Goal: Task Accomplishment & Management: Manage account settings

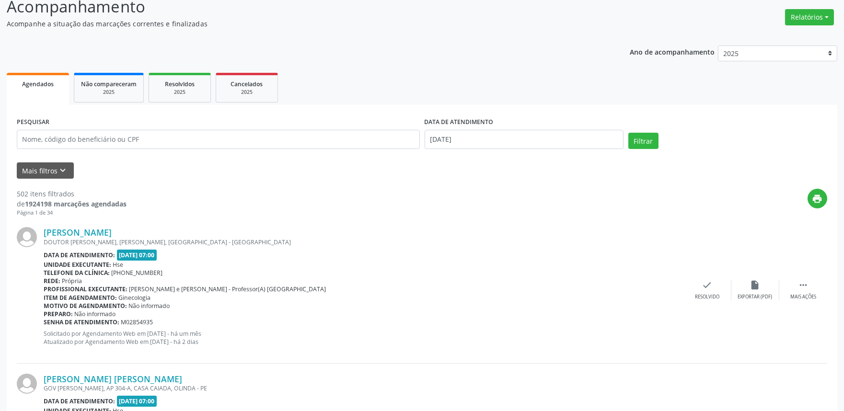
scroll to position [53, 0]
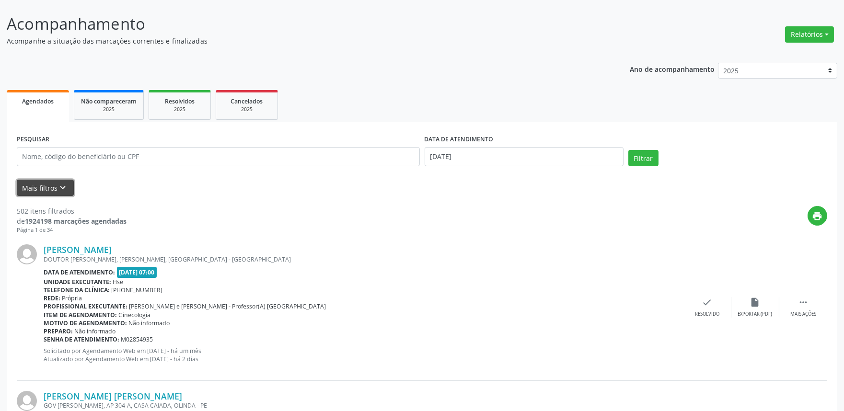
click at [46, 189] on button "Mais filtros keyboard_arrow_down" at bounding box center [45, 188] width 57 height 17
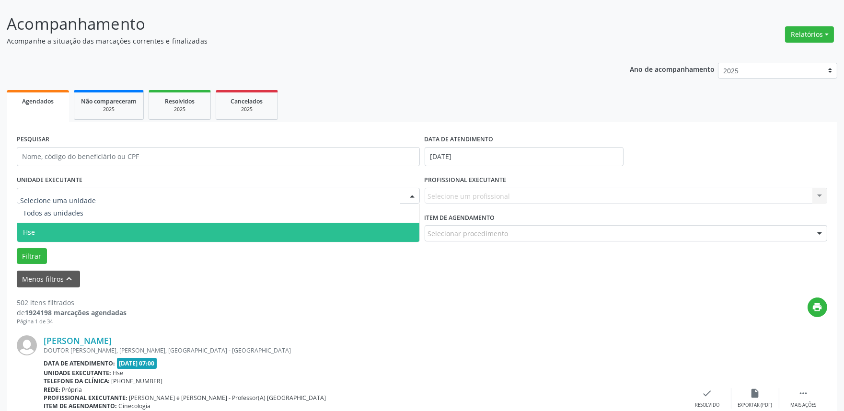
click at [39, 226] on span "Hse" at bounding box center [218, 232] width 402 height 19
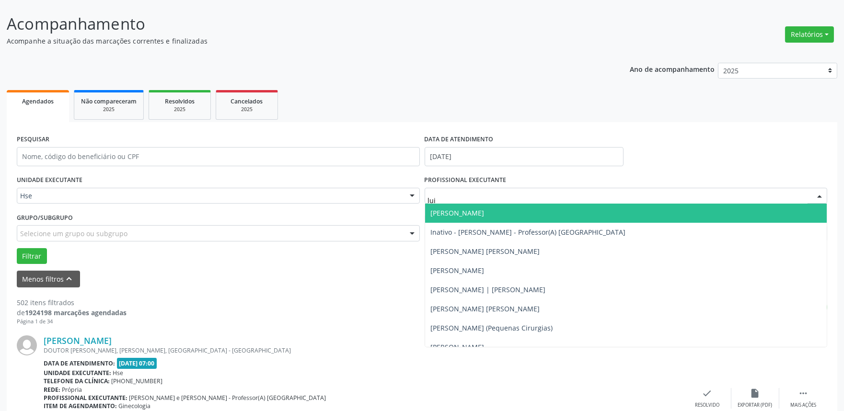
type input "[PERSON_NAME]"
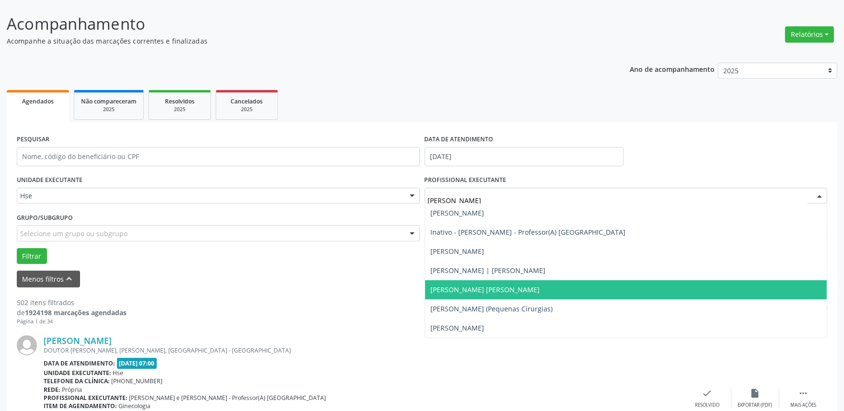
click at [508, 289] on span "[PERSON_NAME] [PERSON_NAME]" at bounding box center [626, 289] width 402 height 19
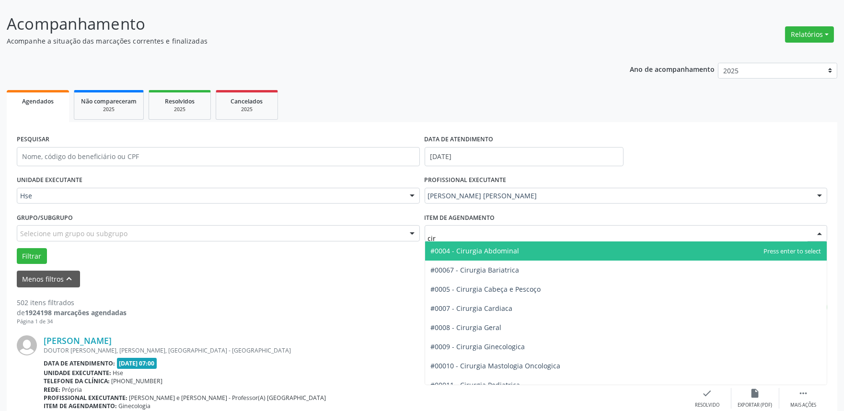
type input "ciru"
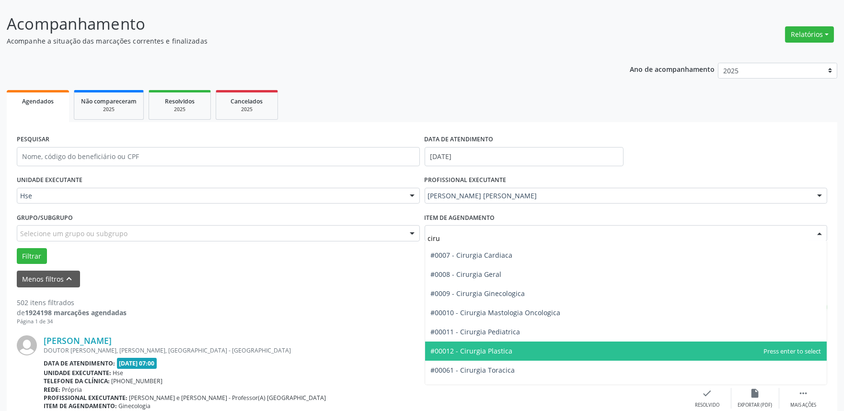
click at [499, 351] on span "#00012 - Cirurgia Plastica" at bounding box center [472, 351] width 82 height 9
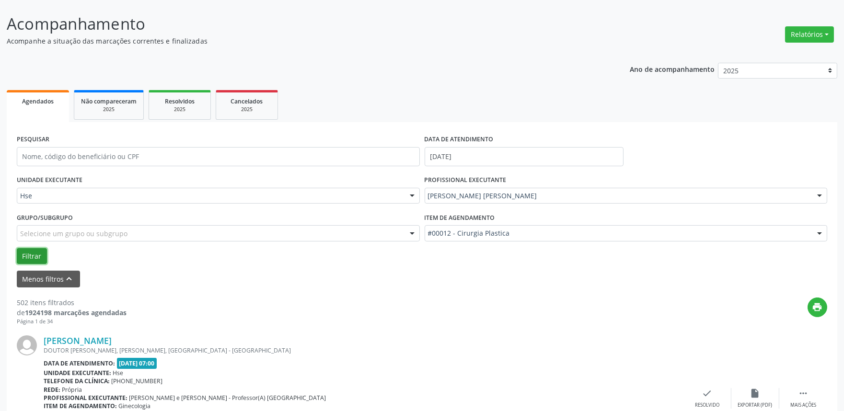
click at [23, 253] on button "Filtrar" at bounding box center [32, 256] width 30 height 16
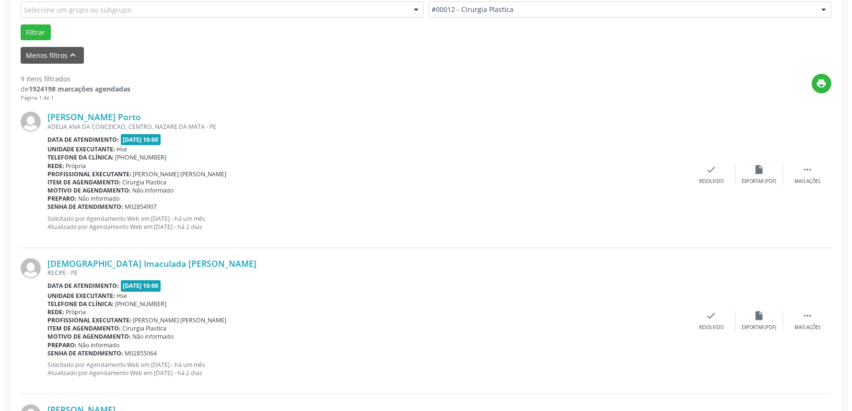
scroll to position [266, 0]
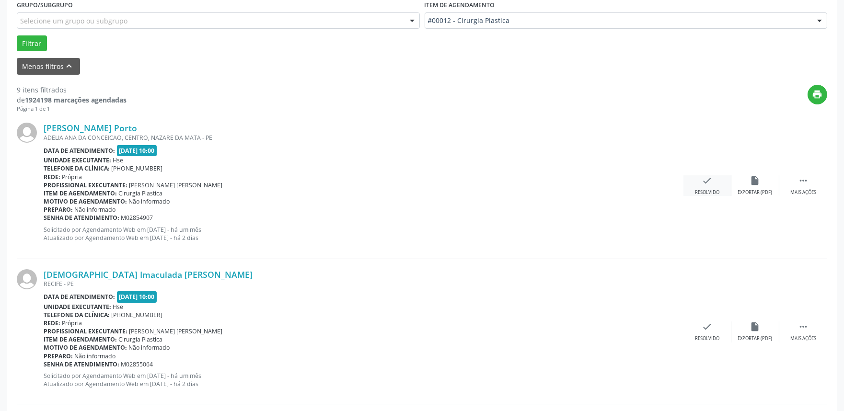
click at [704, 182] on icon "check" at bounding box center [707, 180] width 11 height 11
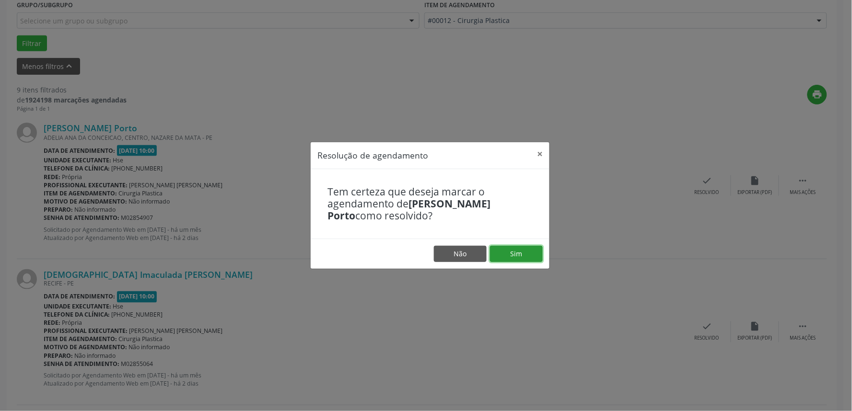
click at [514, 256] on button "Sim" at bounding box center [516, 254] width 53 height 16
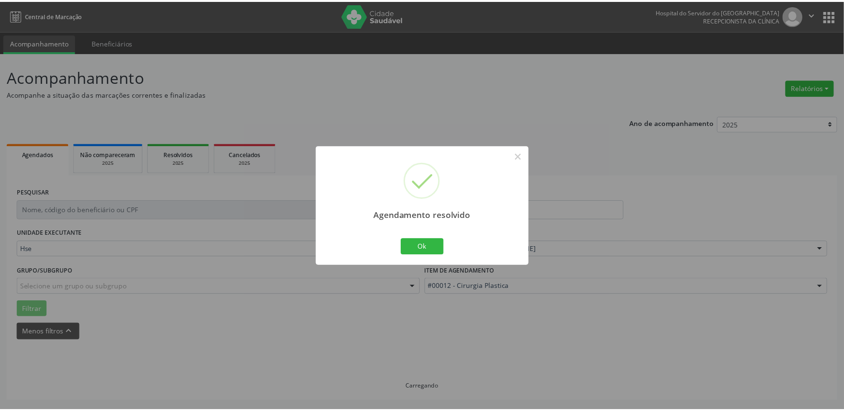
scroll to position [0, 0]
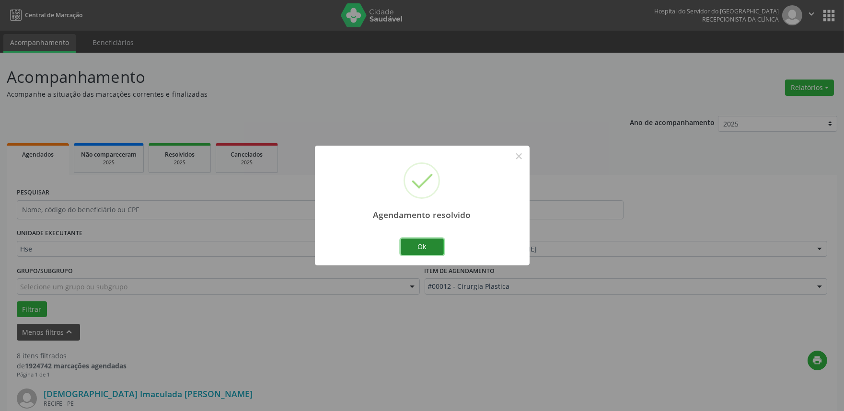
click at [416, 246] on button "Ok" at bounding box center [422, 247] width 43 height 16
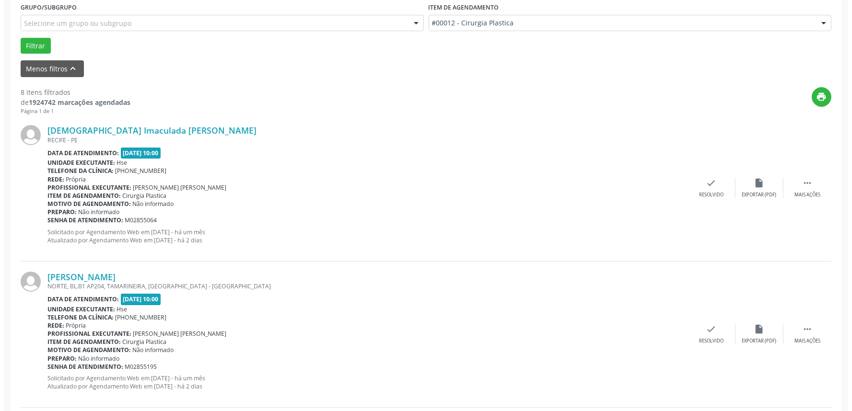
scroll to position [319, 0]
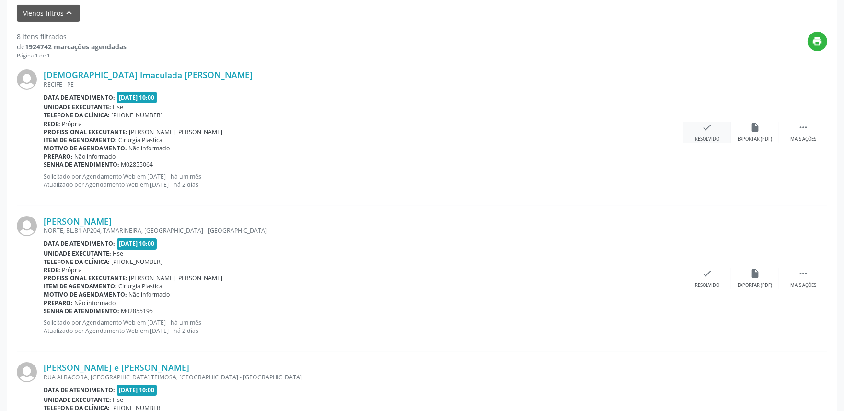
click at [709, 136] on div "Resolvido" at bounding box center [707, 139] width 24 height 7
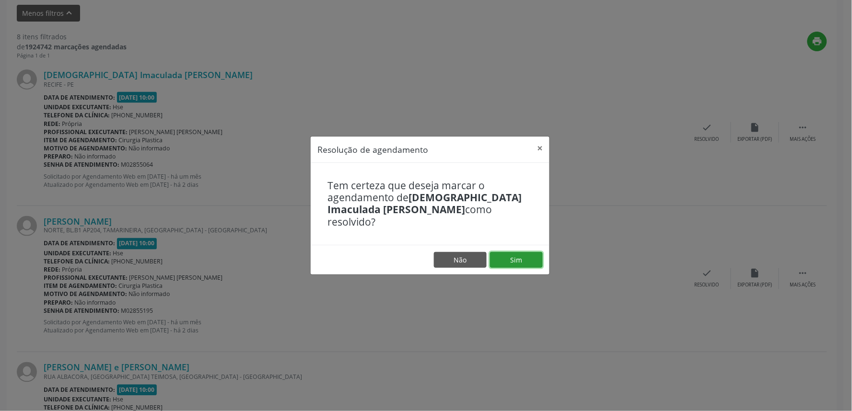
click at [517, 255] on button "Sim" at bounding box center [516, 260] width 53 height 16
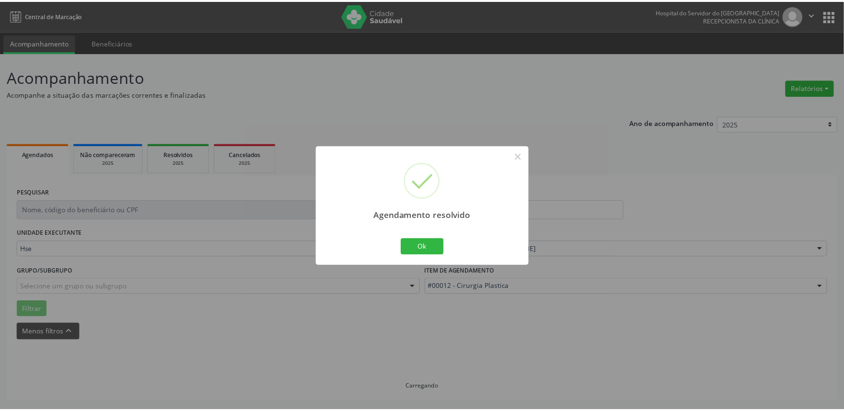
scroll to position [0, 0]
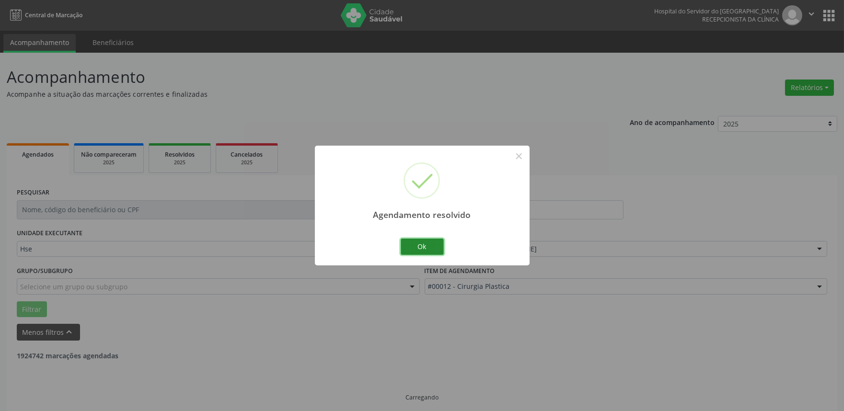
click at [429, 246] on button "Ok" at bounding box center [422, 247] width 43 height 16
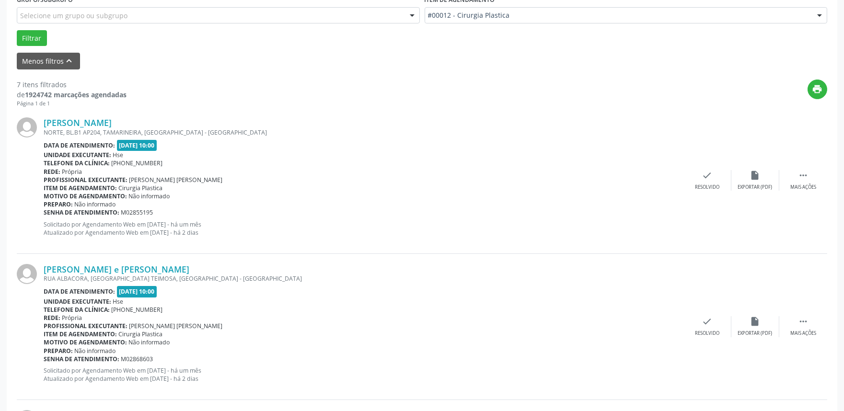
scroll to position [272, 0]
drag, startPoint x: 807, startPoint y: 183, endPoint x: 787, endPoint y: 179, distance: 19.5
click at [807, 183] on div "Mais ações" at bounding box center [803, 186] width 26 height 7
click at [749, 174] on div "alarm_off Não compareceu" at bounding box center [755, 179] width 48 height 21
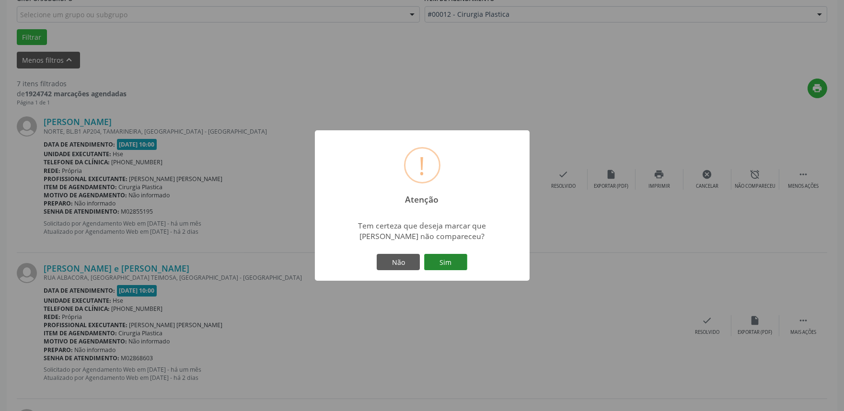
click at [452, 262] on button "Sim" at bounding box center [445, 262] width 43 height 16
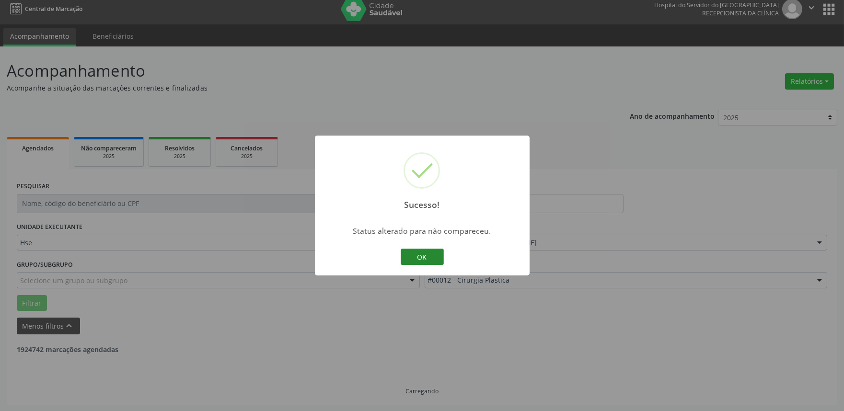
click at [415, 258] on button "OK" at bounding box center [422, 257] width 43 height 16
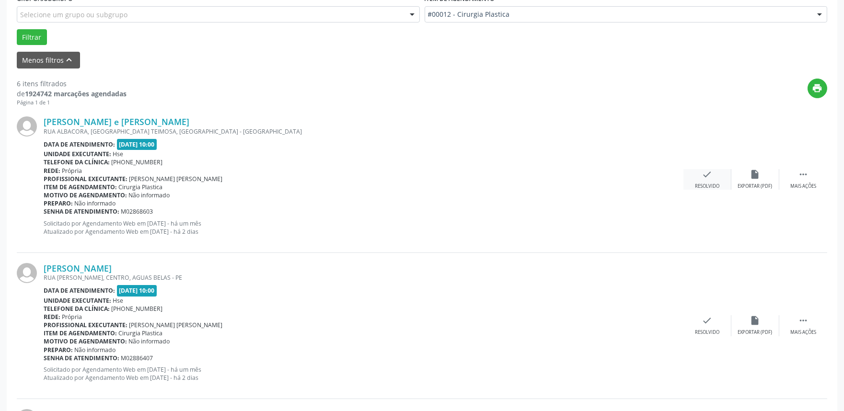
click at [711, 181] on div "check Resolvido" at bounding box center [707, 179] width 48 height 21
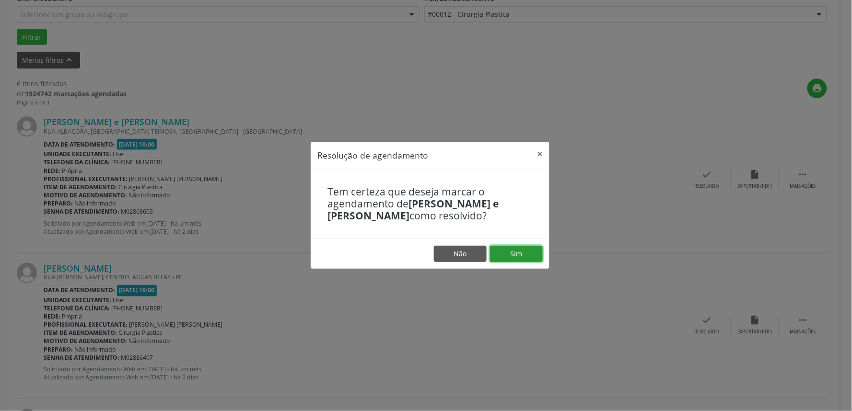
click at [508, 255] on button "Sim" at bounding box center [516, 254] width 53 height 16
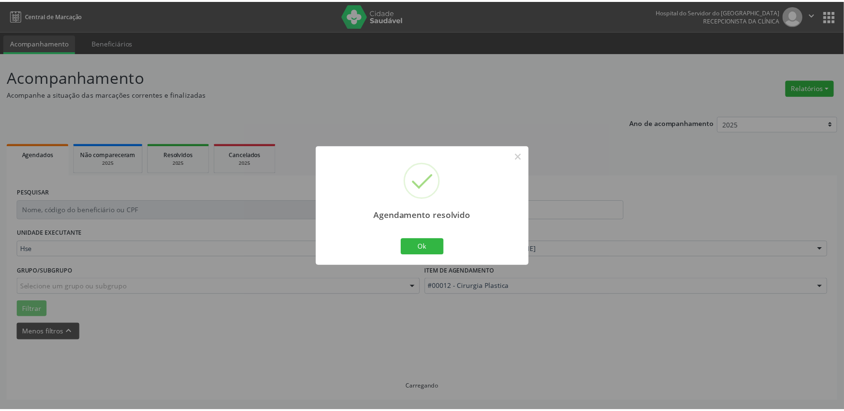
scroll to position [0, 0]
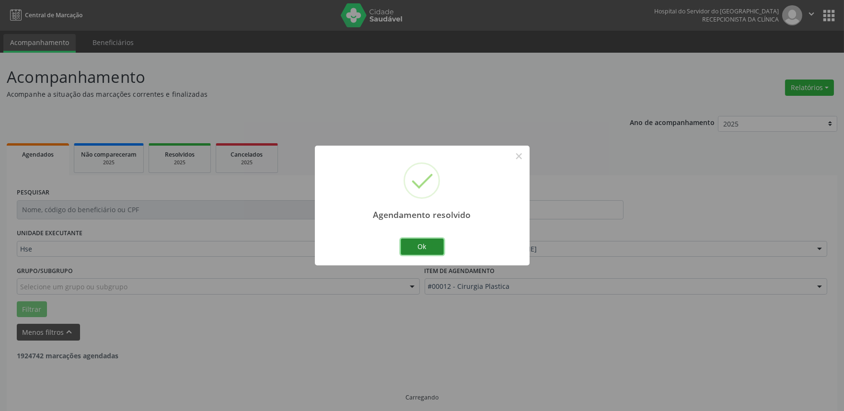
click at [418, 251] on button "Ok" at bounding box center [422, 247] width 43 height 16
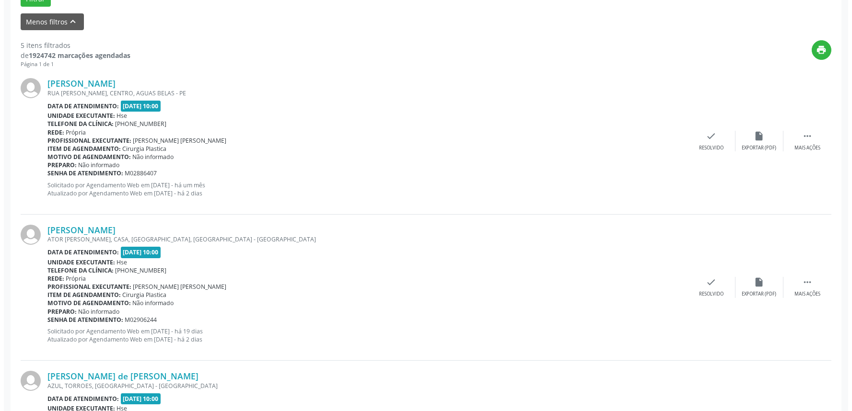
scroll to position [319, 0]
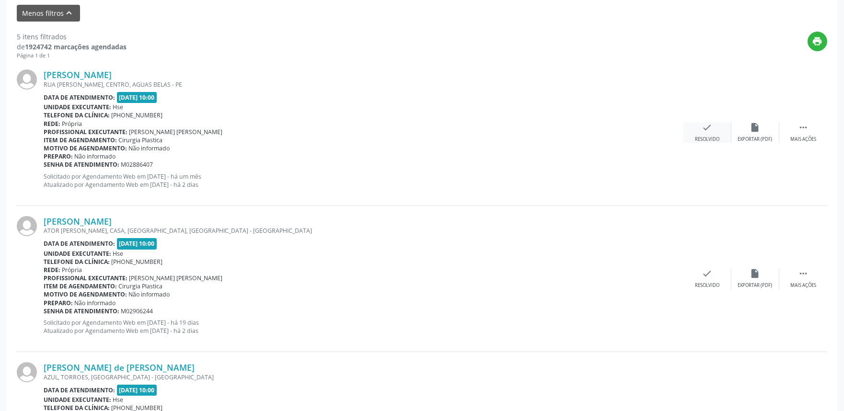
click at [715, 133] on div "check Resolvido" at bounding box center [707, 132] width 48 height 21
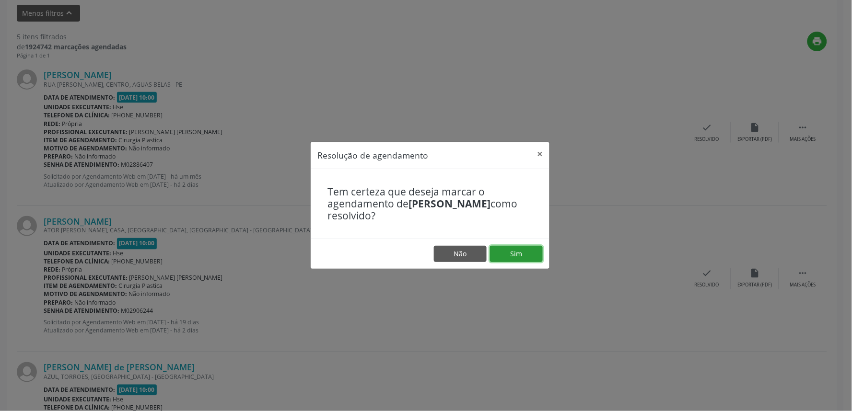
click at [515, 255] on button "Sim" at bounding box center [516, 254] width 53 height 16
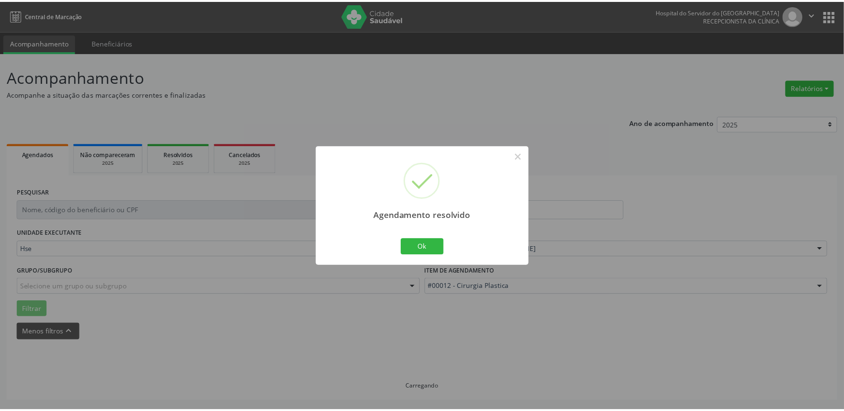
scroll to position [0, 0]
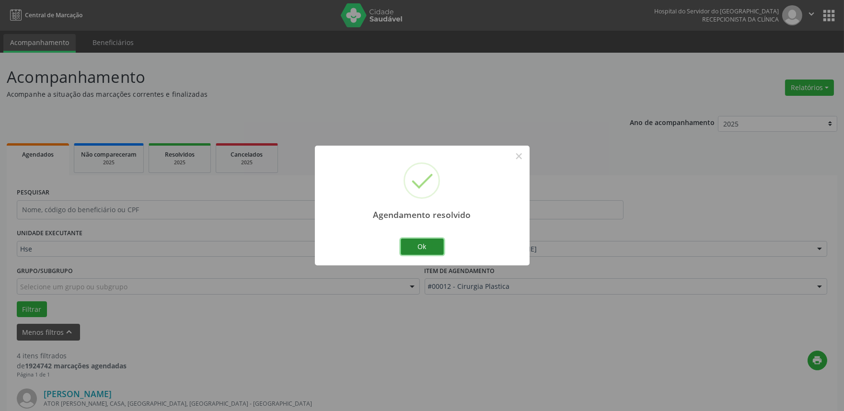
click at [421, 240] on button "Ok" at bounding box center [422, 247] width 43 height 16
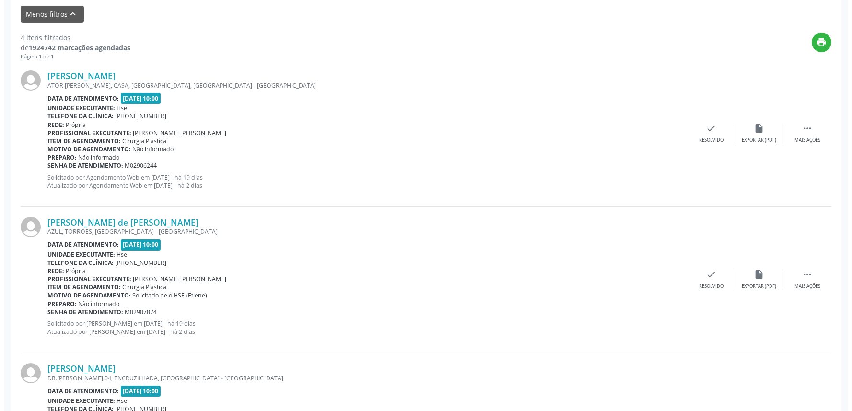
scroll to position [319, 0]
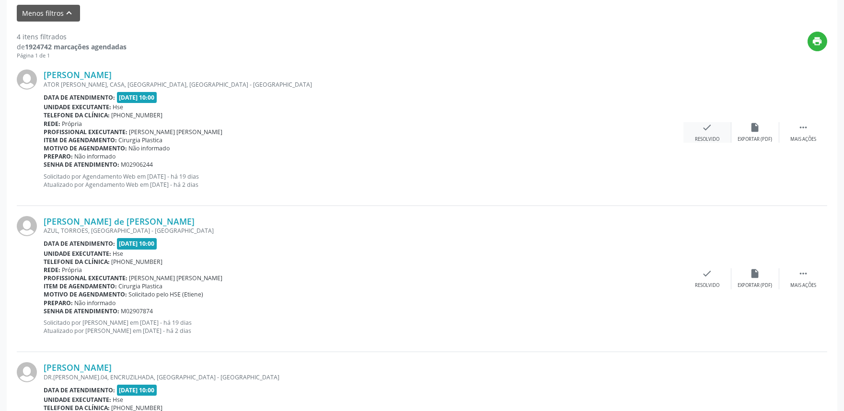
click at [706, 137] on div "Resolvido" at bounding box center [707, 139] width 24 height 7
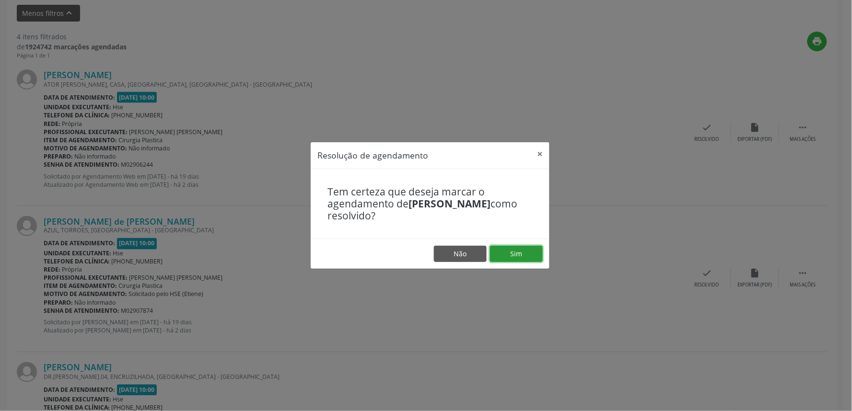
click at [514, 254] on button "Sim" at bounding box center [516, 254] width 53 height 16
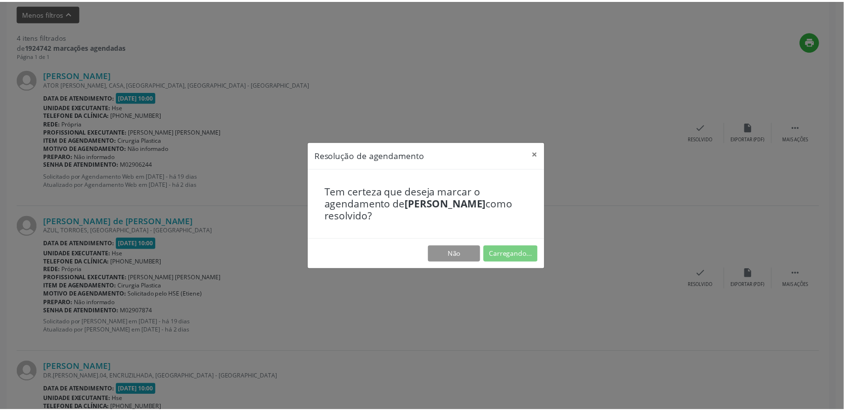
scroll to position [0, 0]
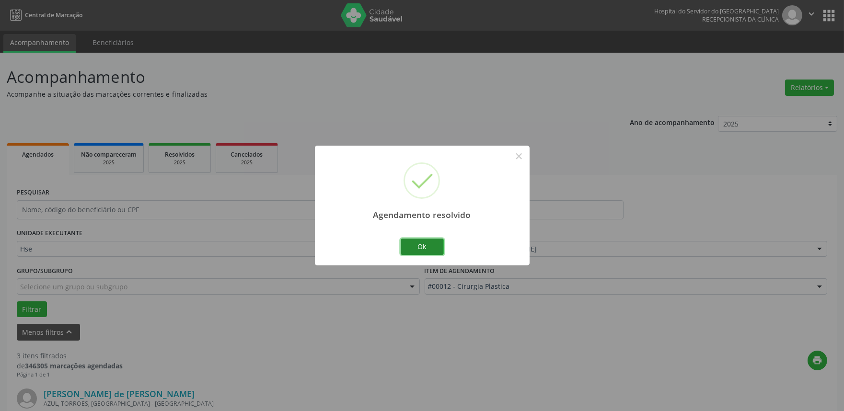
click at [417, 247] on button "Ok" at bounding box center [422, 247] width 43 height 16
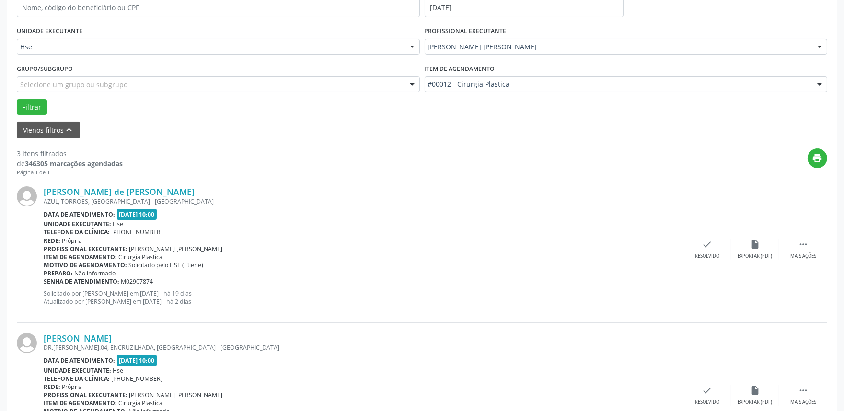
scroll to position [266, 0]
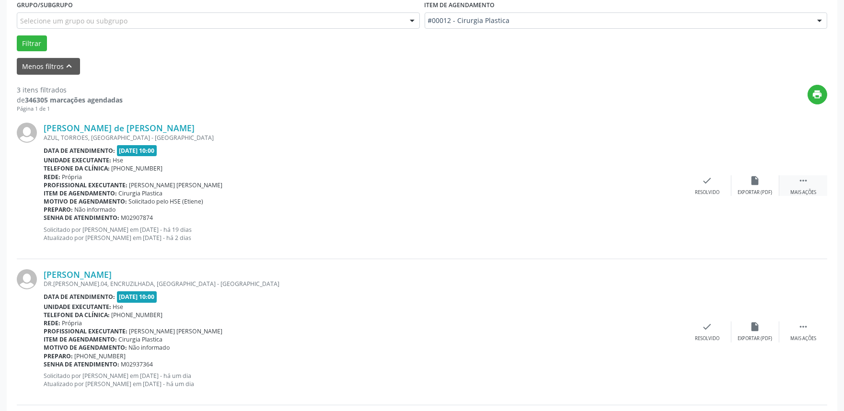
click at [797, 187] on div " Mais ações" at bounding box center [803, 185] width 48 height 21
click at [743, 191] on div "Não compareceu" at bounding box center [755, 192] width 41 height 7
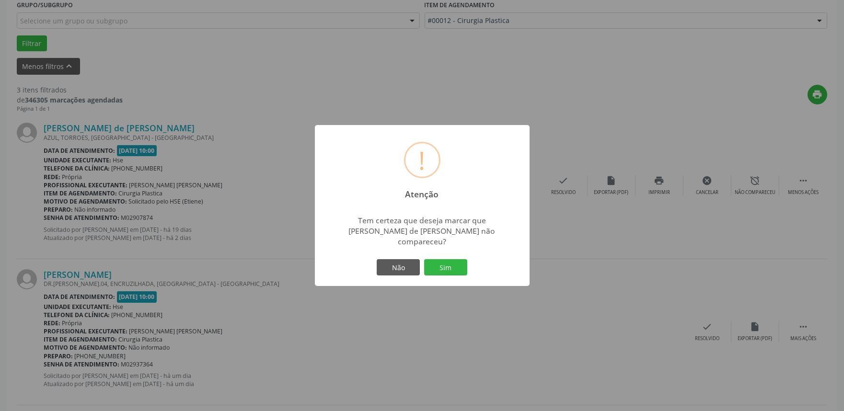
click at [446, 270] on div "Não Sim" at bounding box center [422, 267] width 95 height 20
click at [439, 261] on button "Sim" at bounding box center [445, 267] width 43 height 16
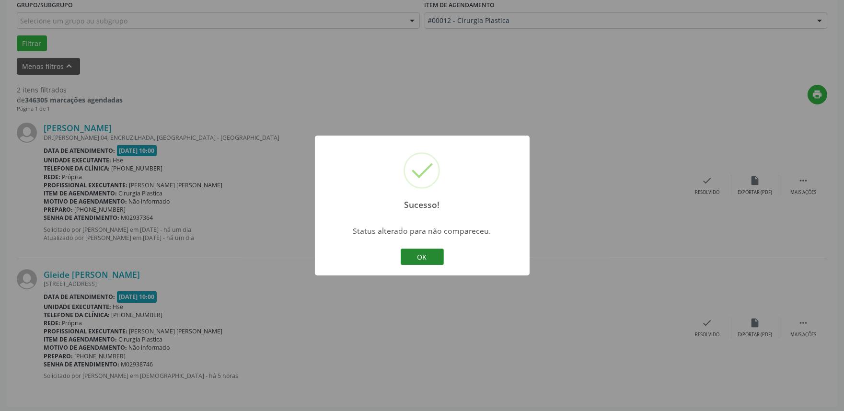
click at [432, 249] on button "OK" at bounding box center [422, 257] width 43 height 16
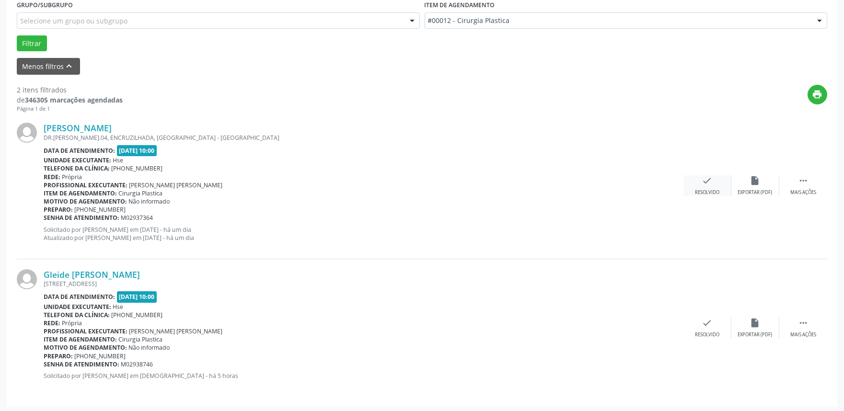
click at [705, 187] on div "check Resolvido" at bounding box center [707, 185] width 48 height 21
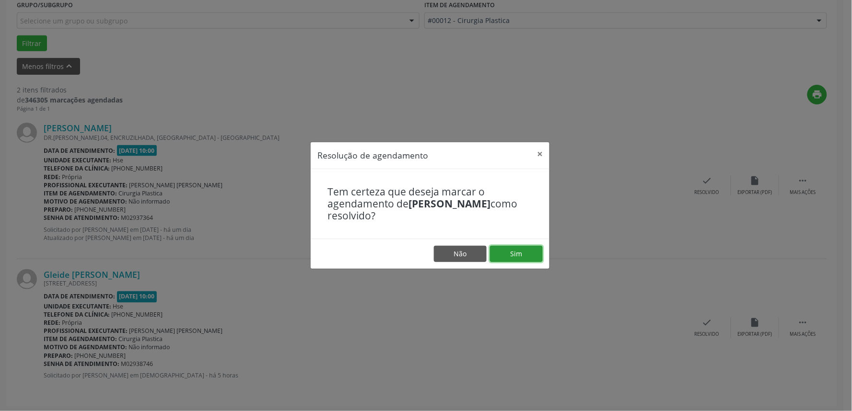
click at [526, 253] on button "Sim" at bounding box center [516, 254] width 53 height 16
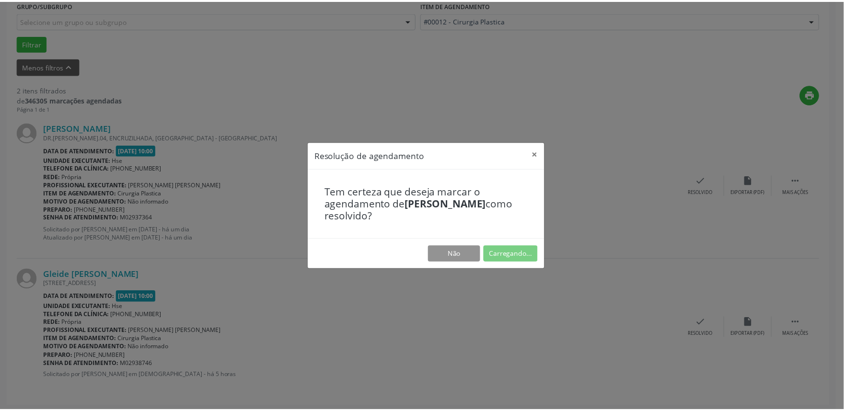
scroll to position [0, 0]
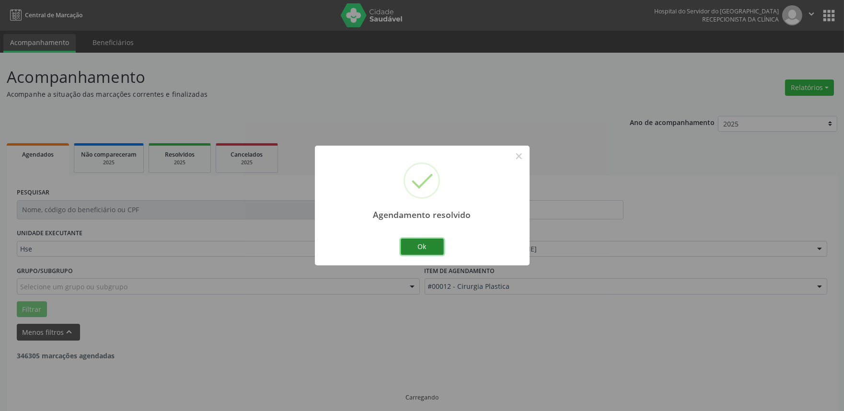
click at [428, 251] on button "Ok" at bounding box center [422, 247] width 43 height 16
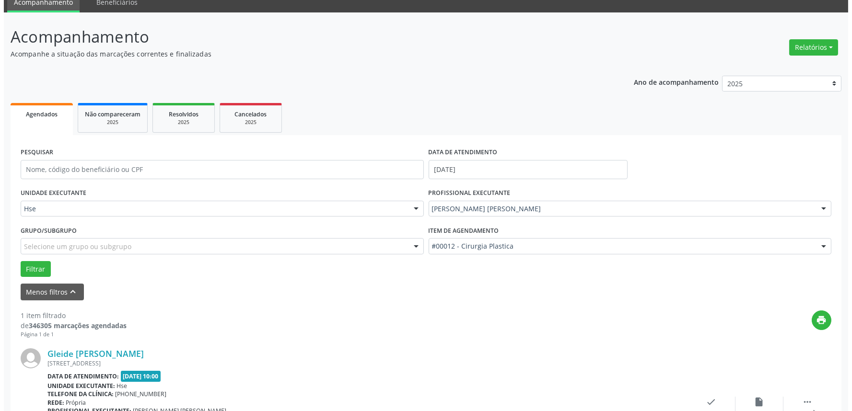
scroll to position [121, 0]
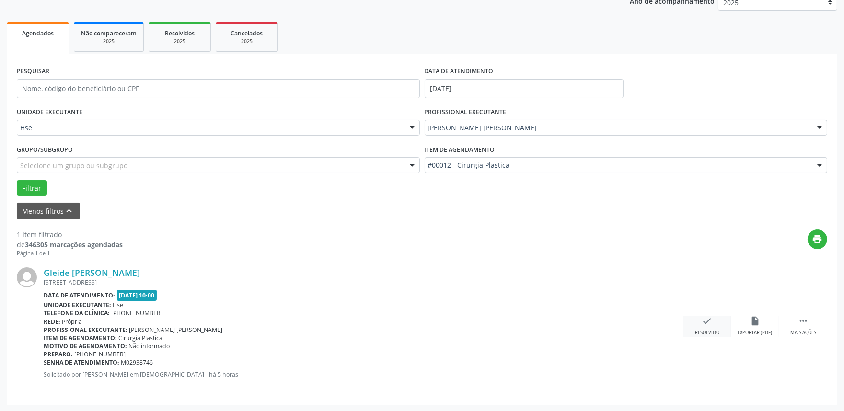
click at [713, 325] on div "check Resolvido" at bounding box center [707, 326] width 48 height 21
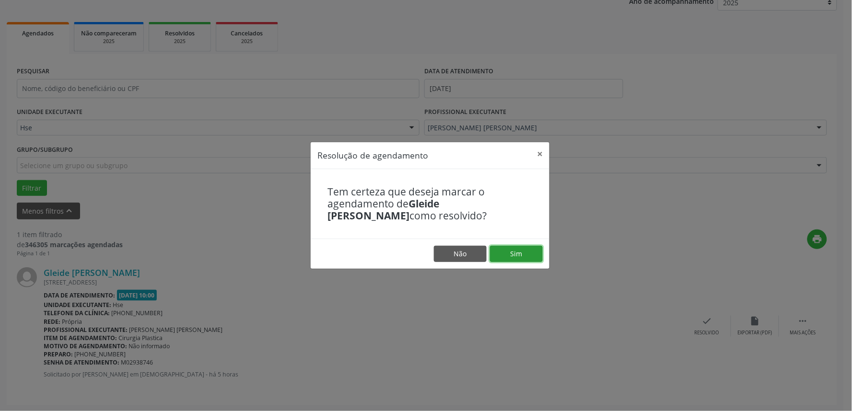
click at [519, 260] on button "Sim" at bounding box center [516, 254] width 53 height 16
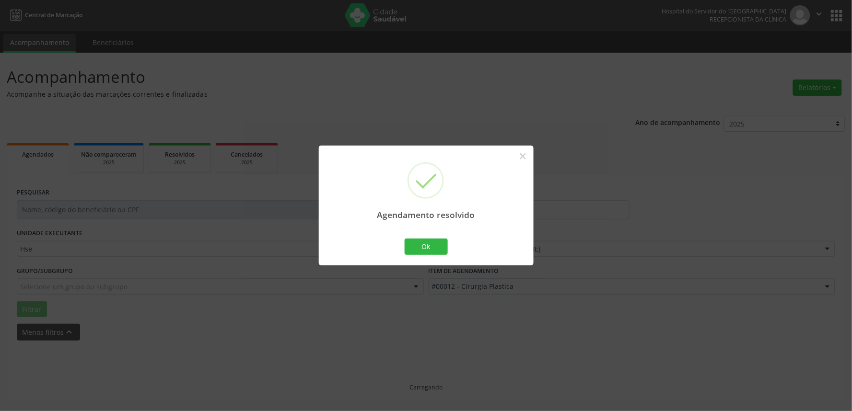
scroll to position [0, 0]
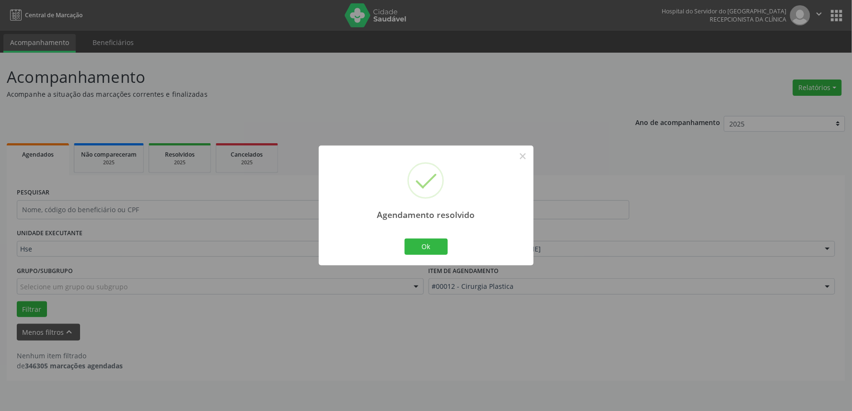
click at [414, 231] on div "Agendamento resolvido × Ok Cancel" at bounding box center [426, 205] width 215 height 119
click at [412, 245] on button "Ok" at bounding box center [425, 247] width 43 height 16
